Goal: Navigation & Orientation: Find specific page/section

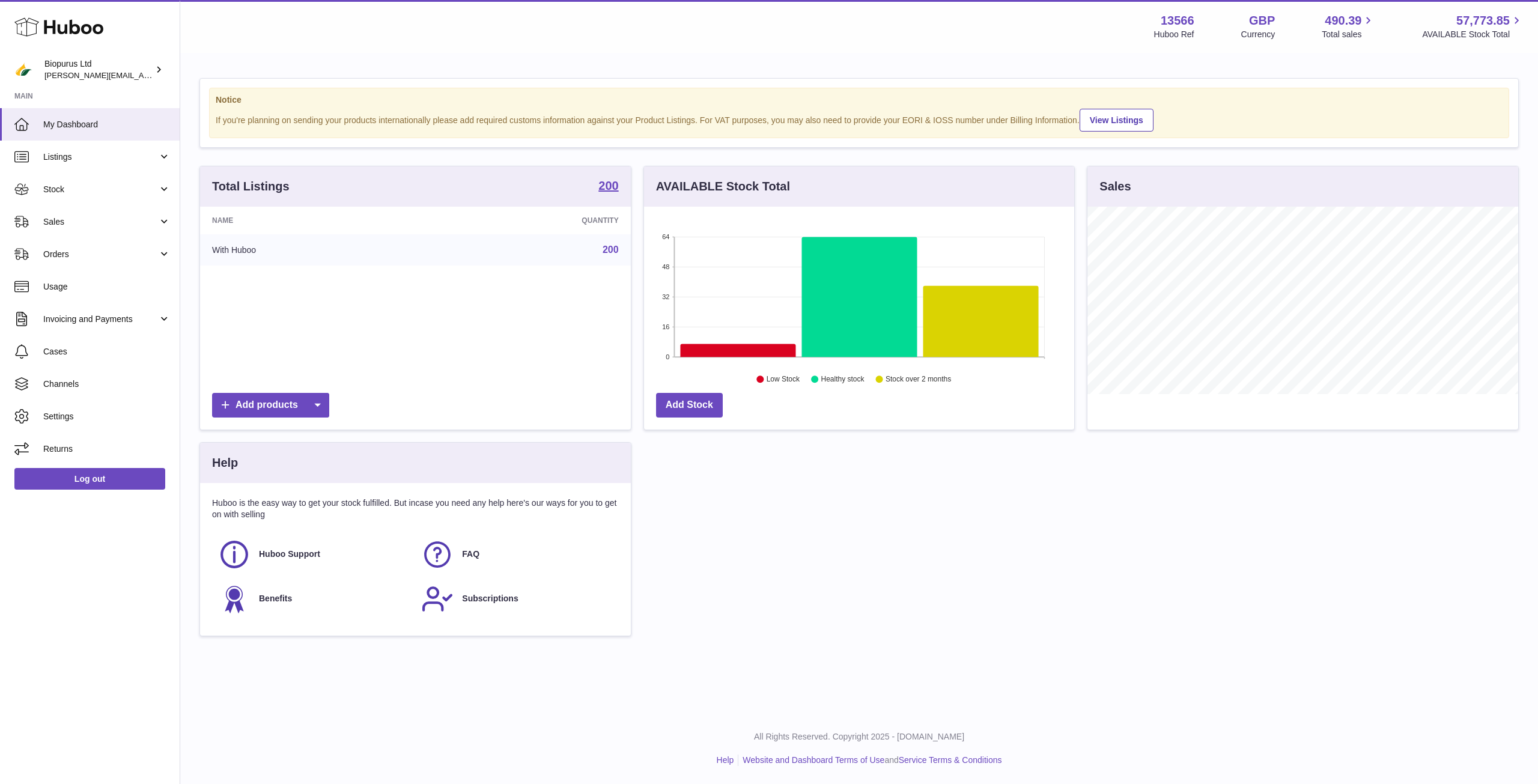
scroll to position [187, 430]
click at [93, 158] on span "Listings" at bounding box center [100, 157] width 115 height 12
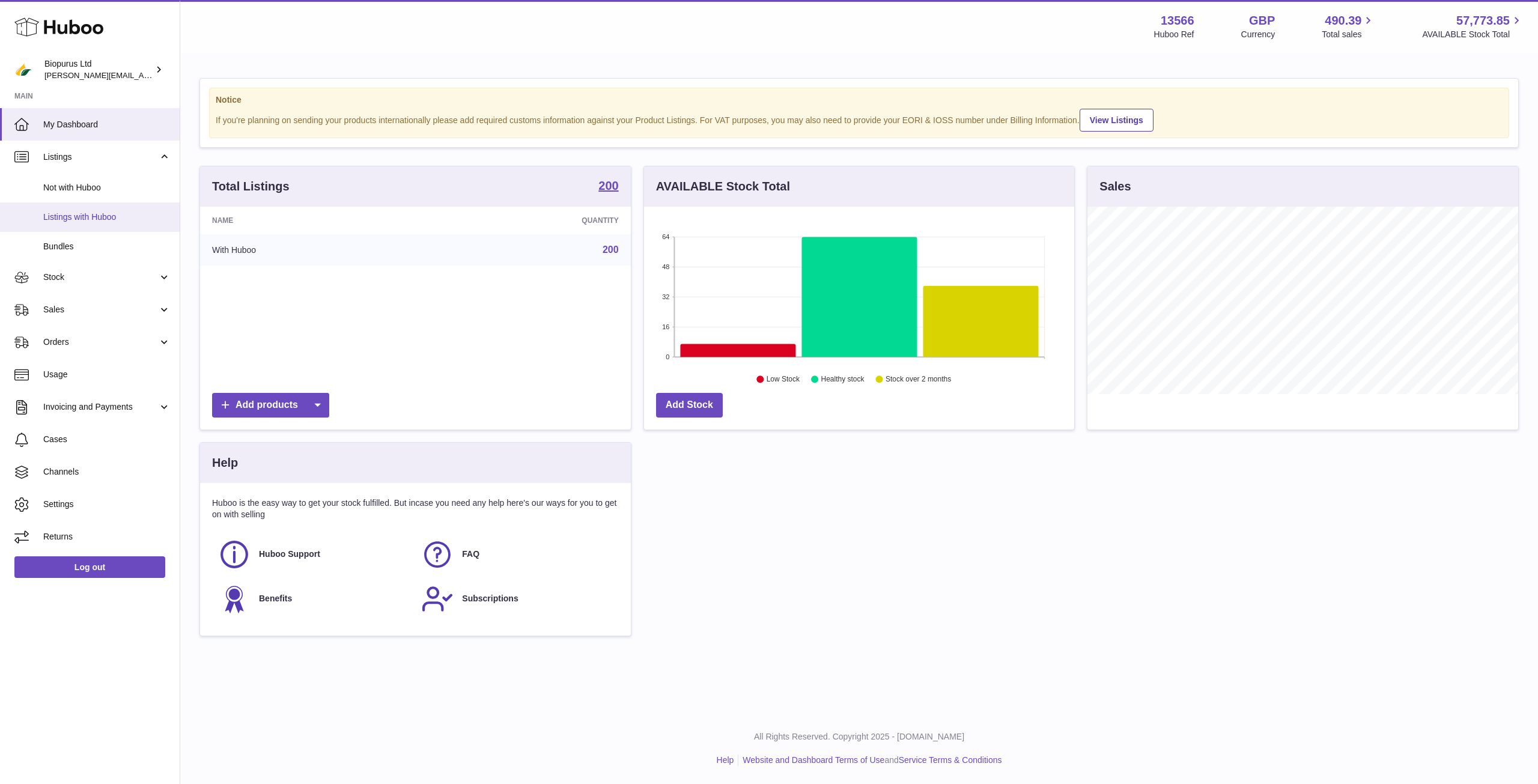
click at [106, 226] on link "Listings with Huboo" at bounding box center [90, 217] width 180 height 29
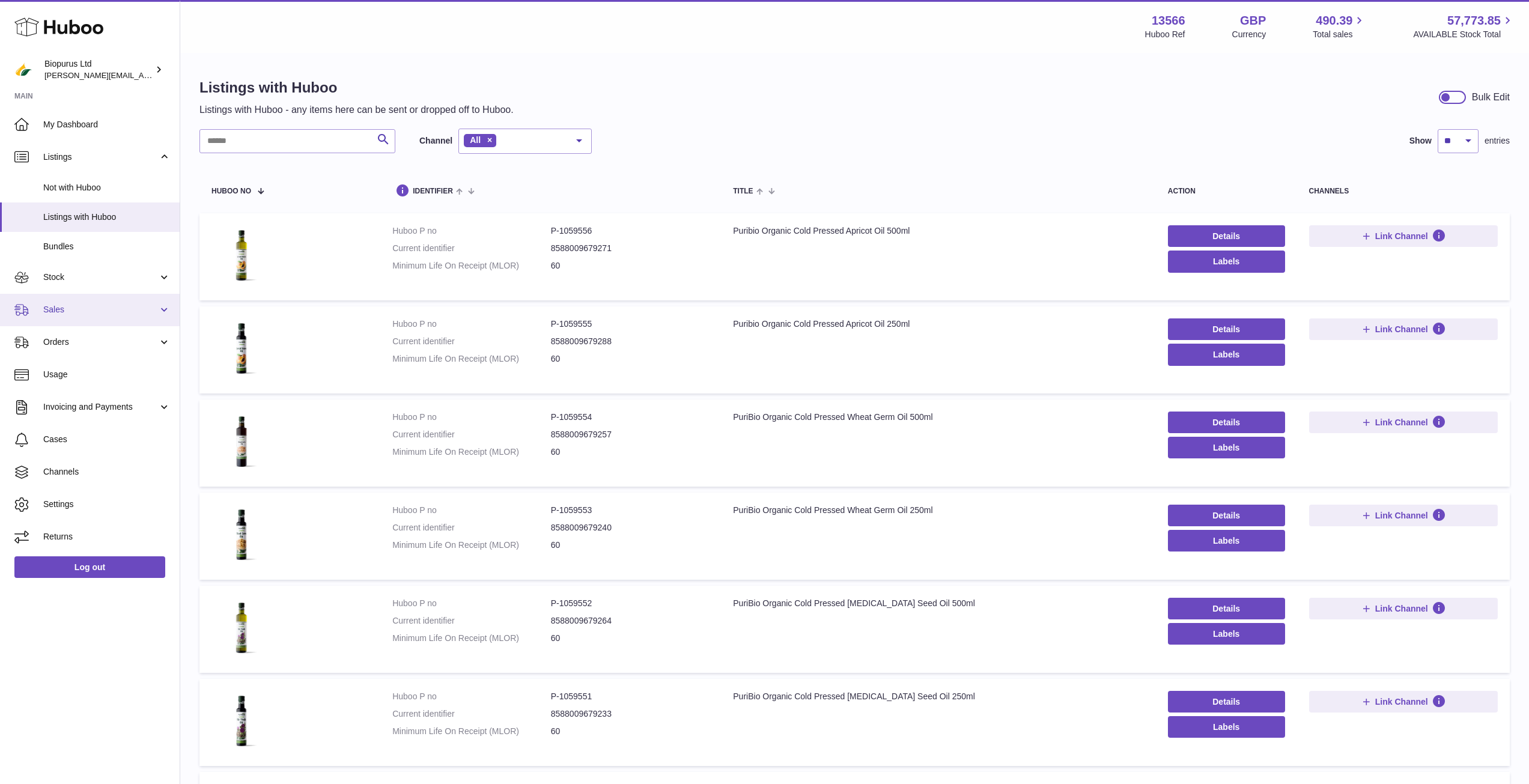
click at [75, 313] on span "Sales" at bounding box center [100, 309] width 115 height 12
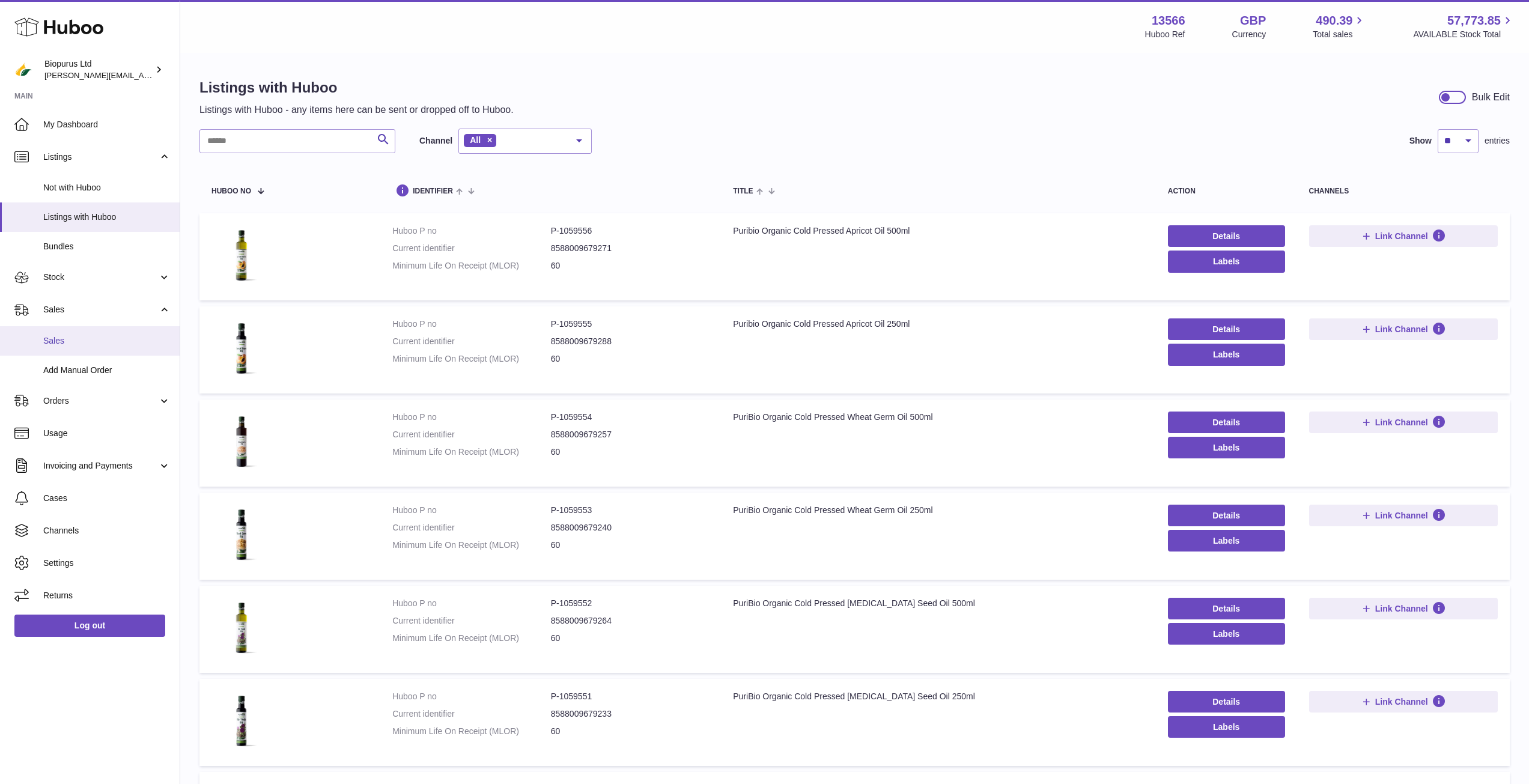
click at [110, 351] on link "Sales" at bounding box center [90, 341] width 180 height 29
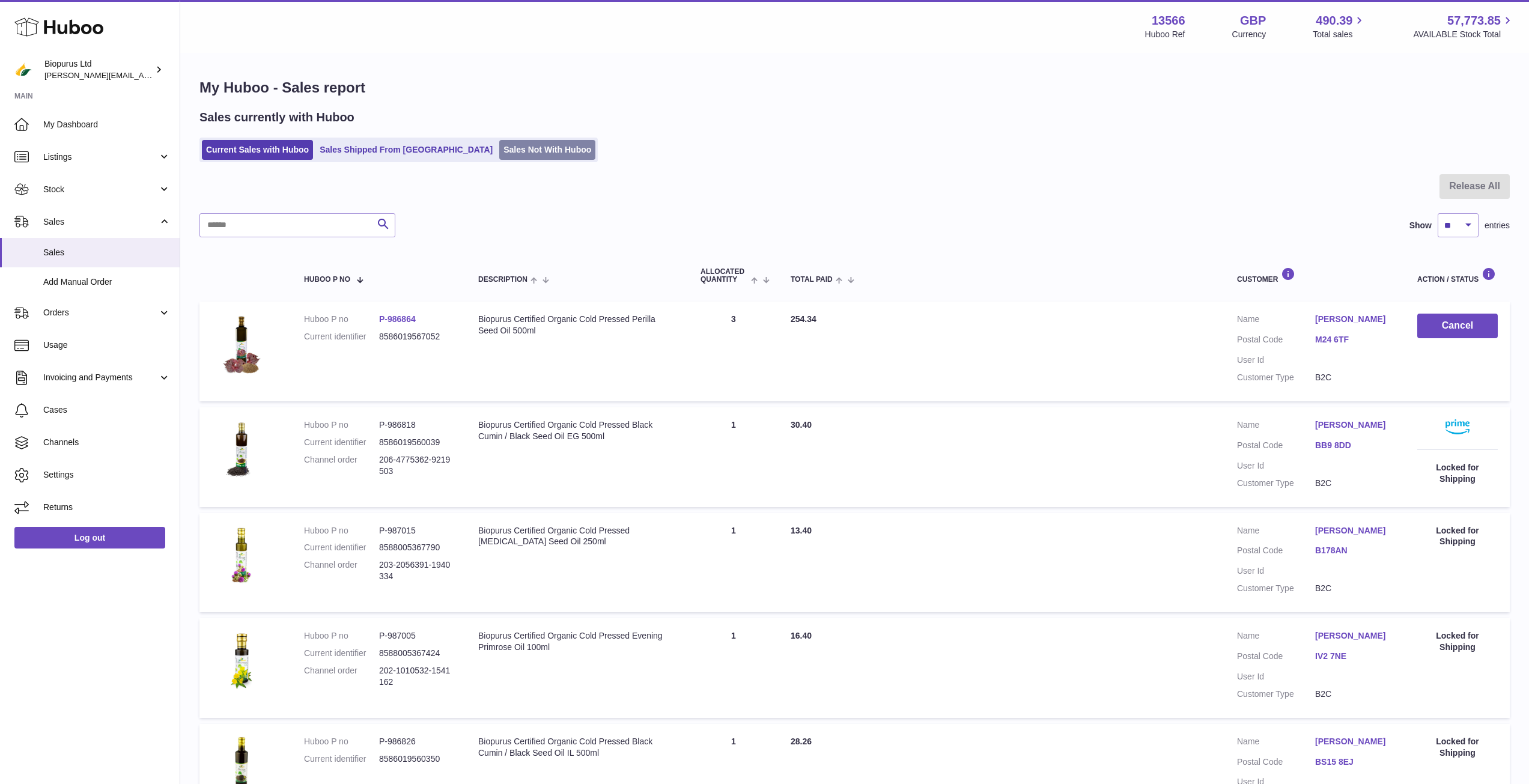
click at [499, 150] on link "Sales Not With Huboo" at bounding box center [547, 150] width 96 height 20
